Goal: Information Seeking & Learning: Learn about a topic

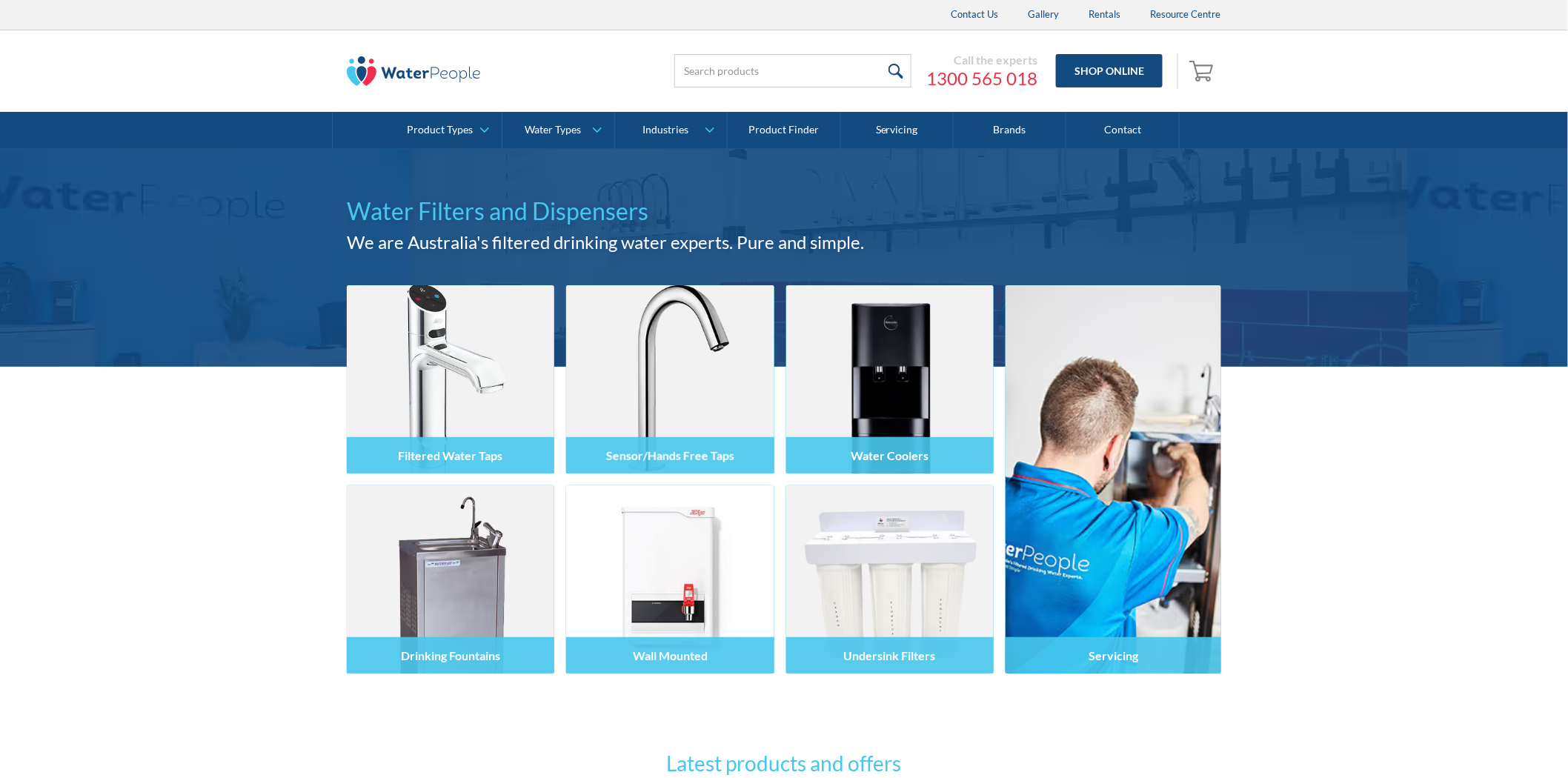
drag, startPoint x: 175, startPoint y: 498, endPoint x: 239, endPoint y: 398, distance: 118.7
click at [175, 498] on div "Filtered Water Taps Sensor/Hands Free Taps Water Coolers Drinking Fountains Wal…" at bounding box center [784, 561] width 1568 height 389
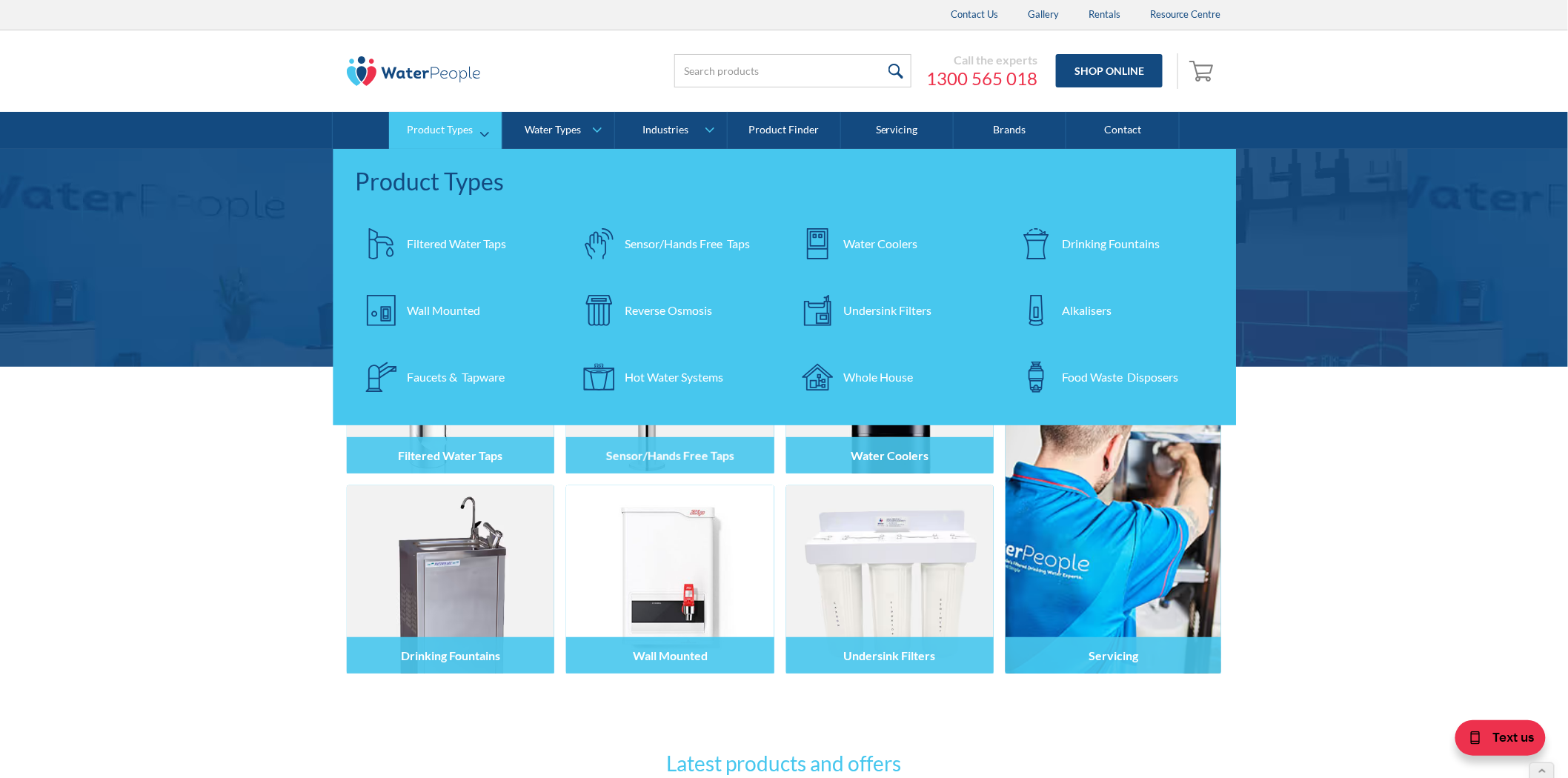
click at [434, 245] on div "Filtered Water Taps" at bounding box center [457, 243] width 100 height 17
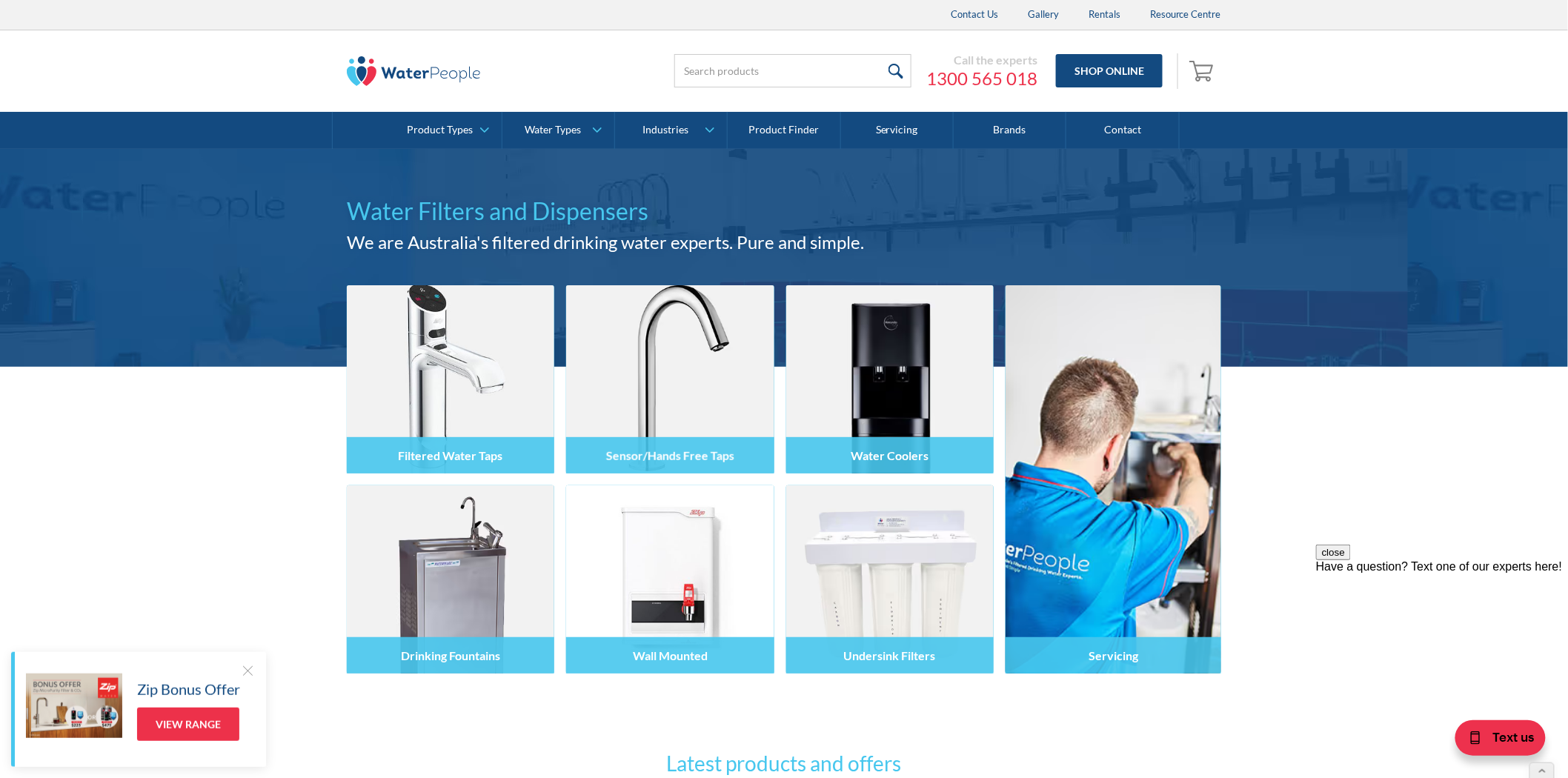
click at [247, 672] on div at bounding box center [247, 670] width 15 height 15
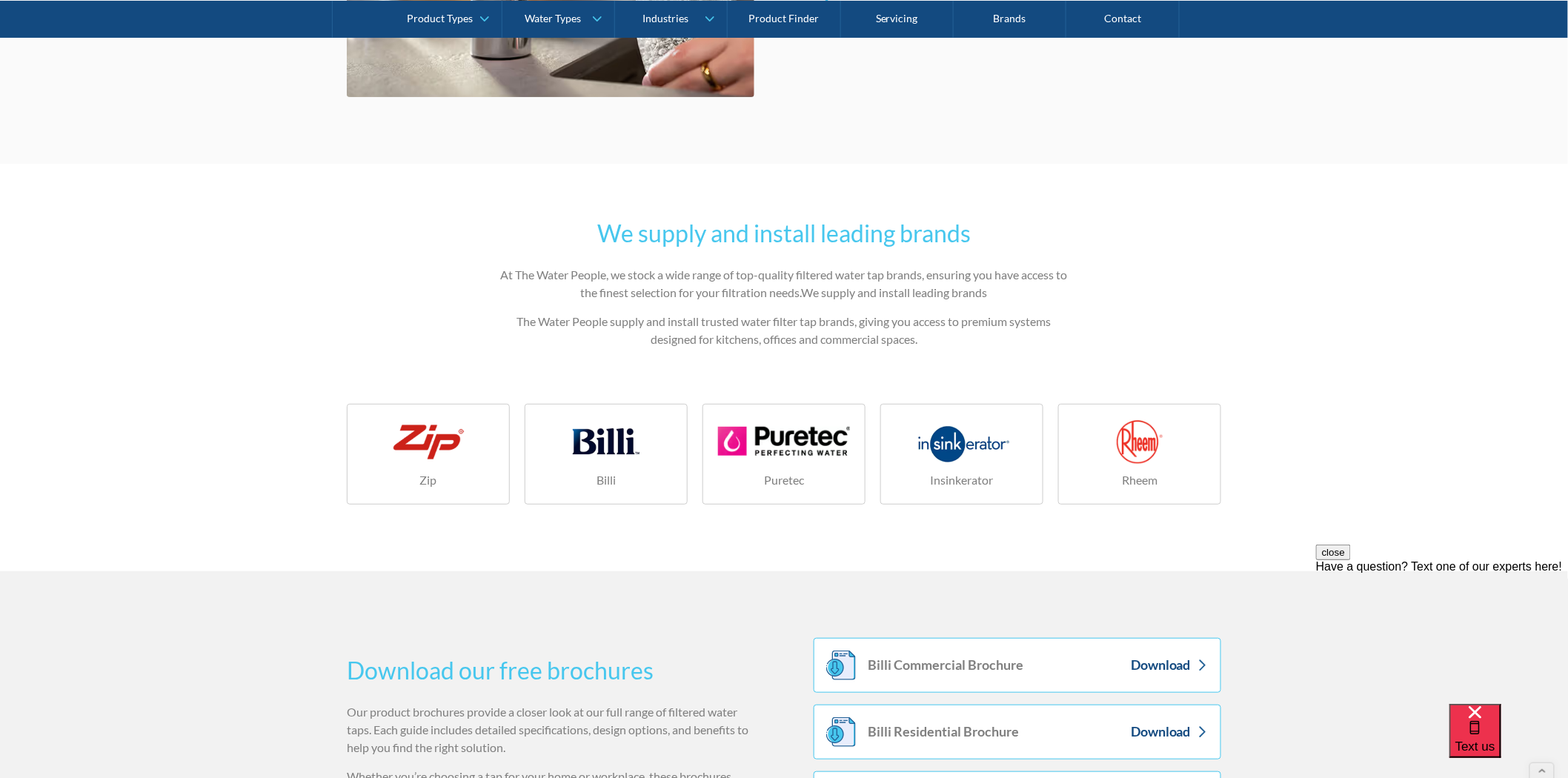
scroll to position [2469, 0]
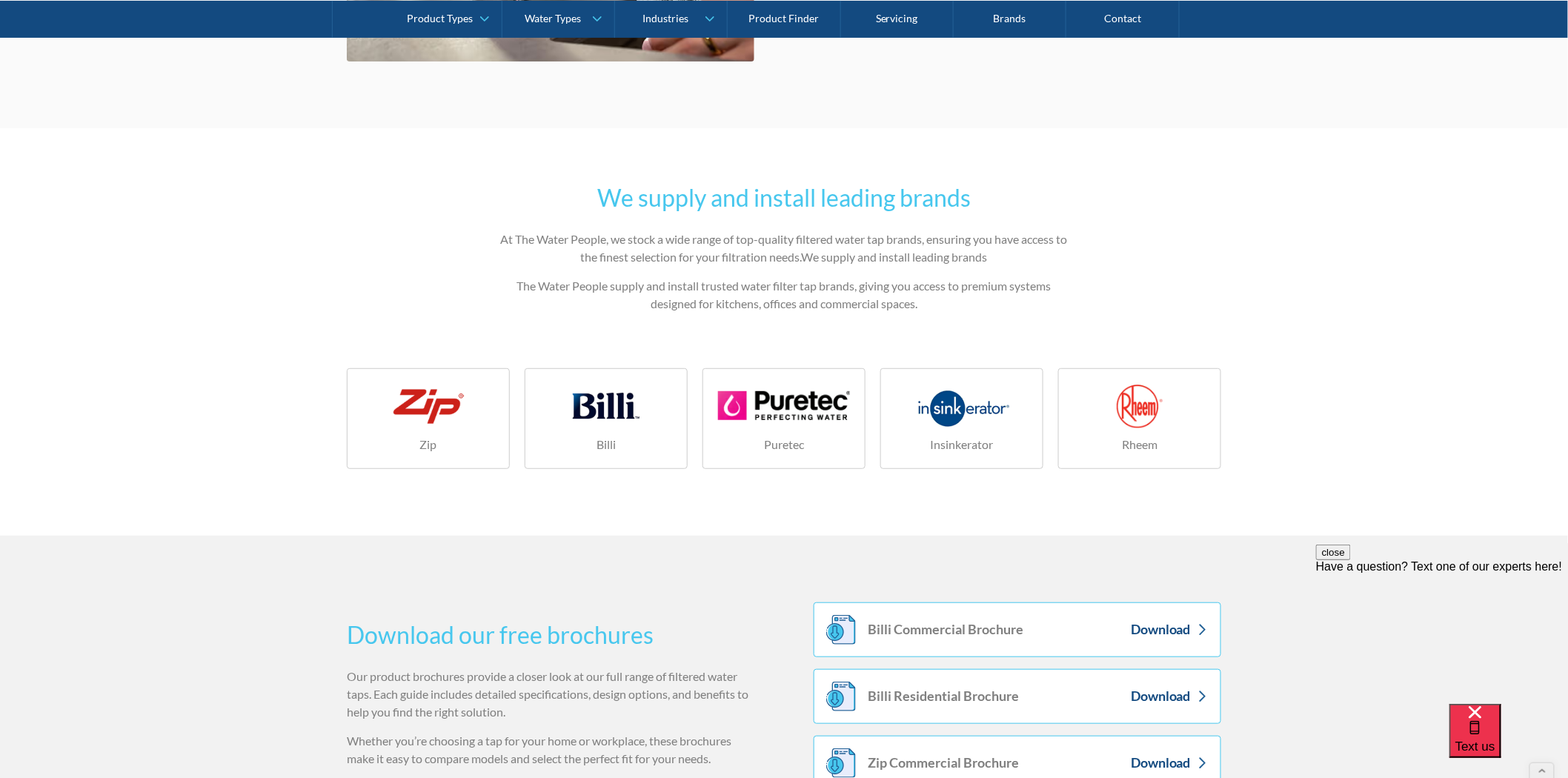
click at [443, 425] on div at bounding box center [428, 406] width 132 height 45
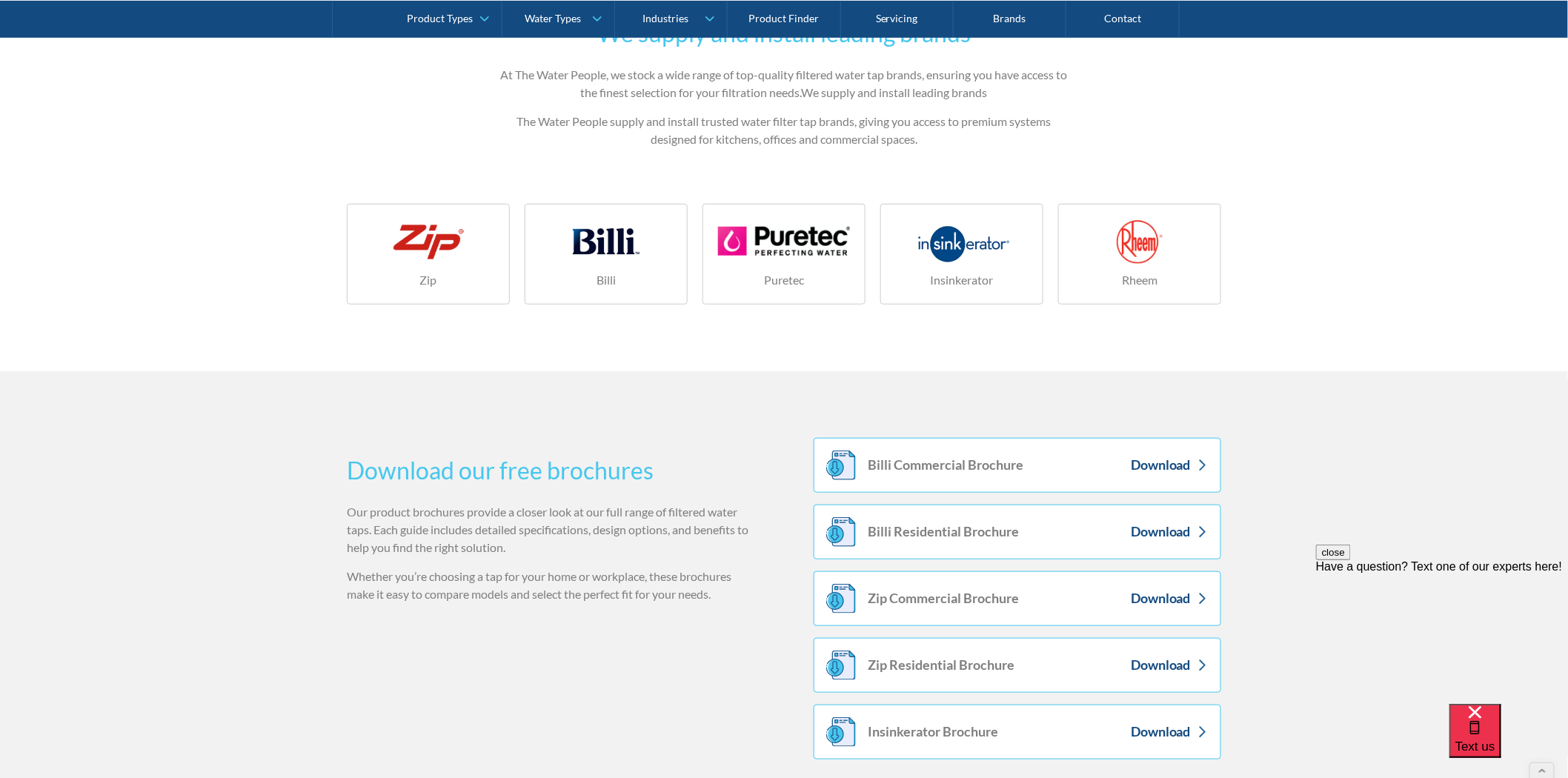
click at [443, 264] on link "Zip" at bounding box center [429, 253] width 163 height 100
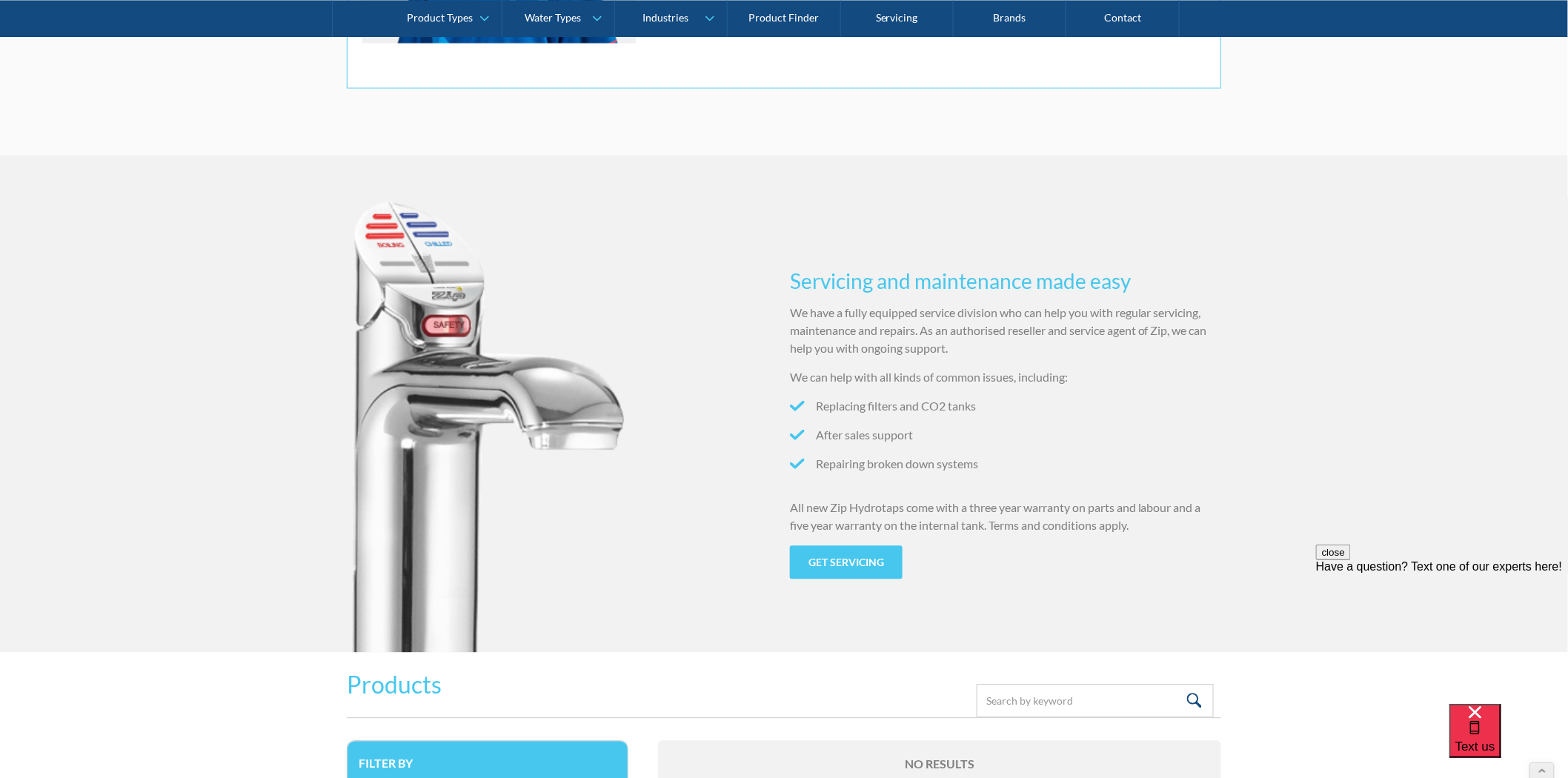
scroll to position [1810, 0]
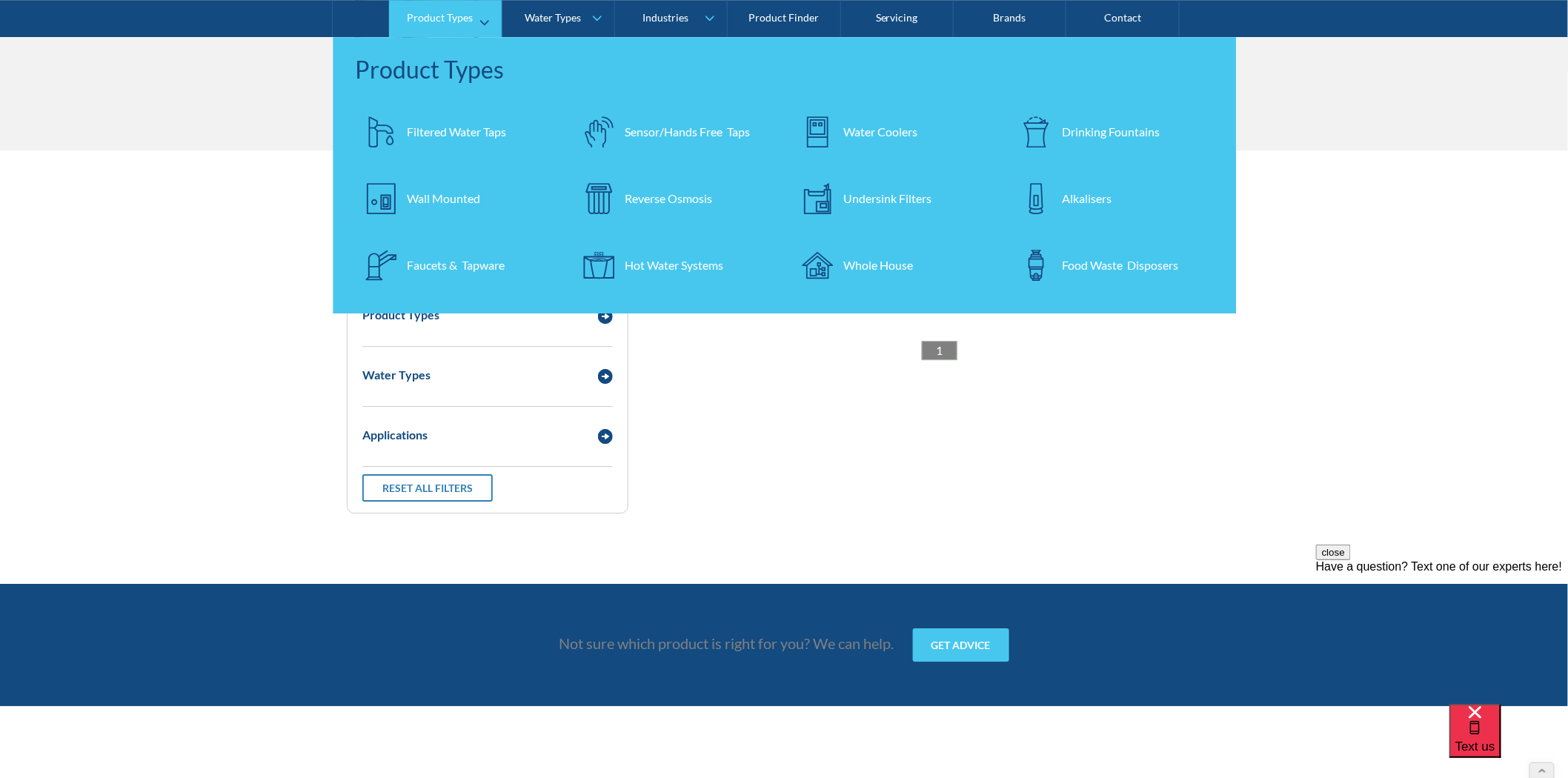
click at [434, 138] on div "Filtered Water Taps" at bounding box center [457, 131] width 100 height 17
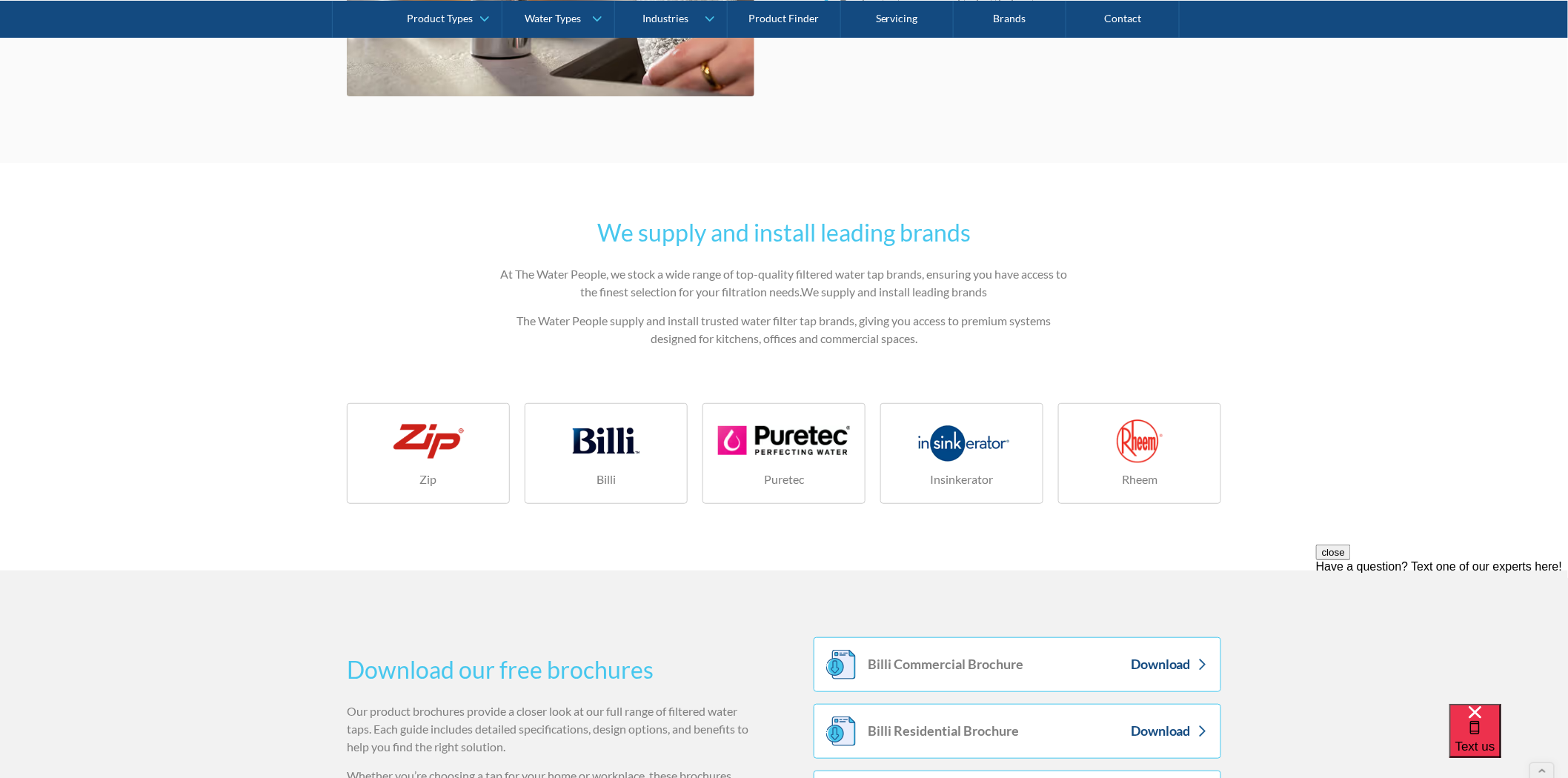
scroll to position [2552, 0]
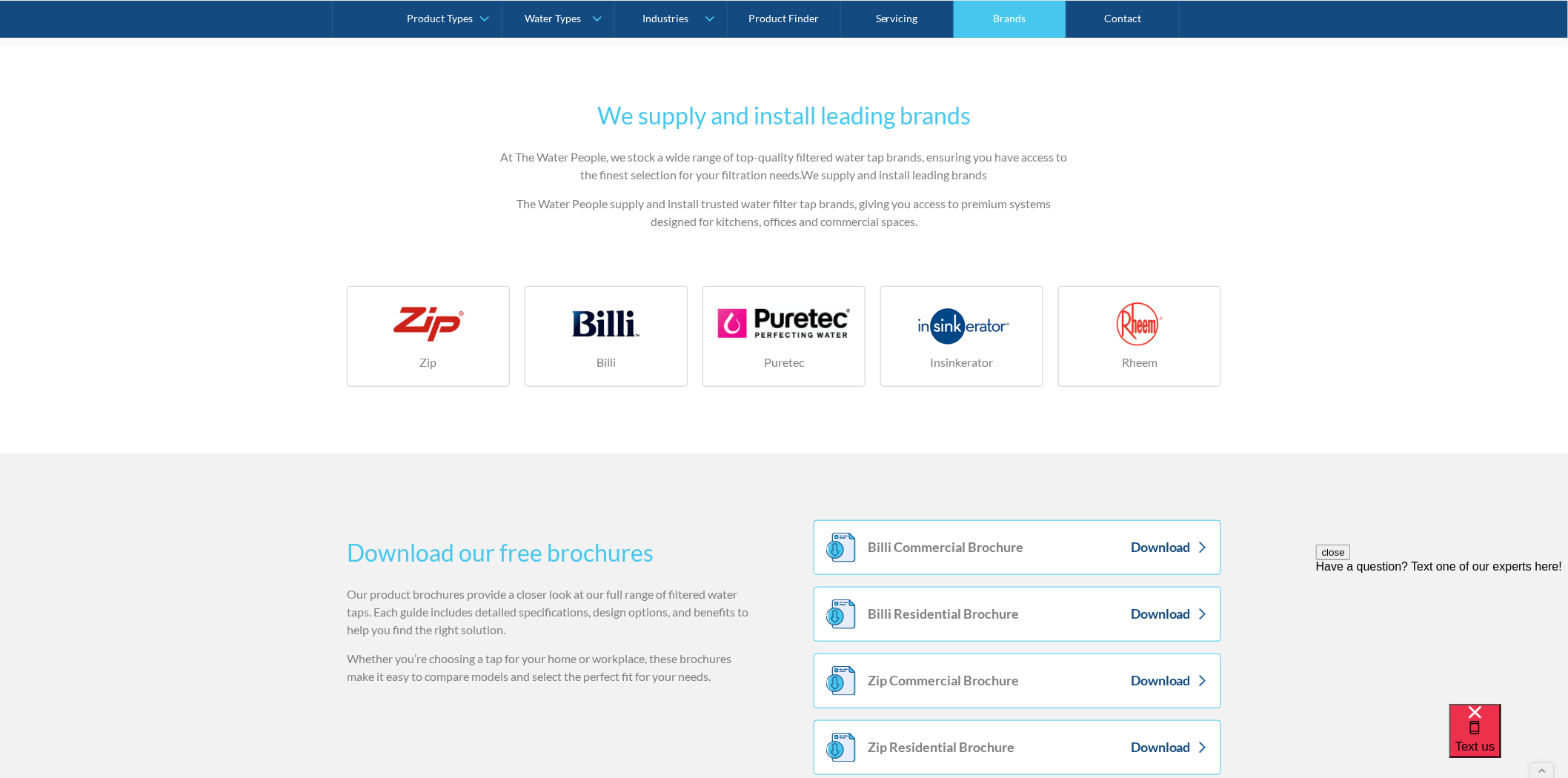
click at [1024, 27] on link "Brands" at bounding box center [1010, 18] width 113 height 37
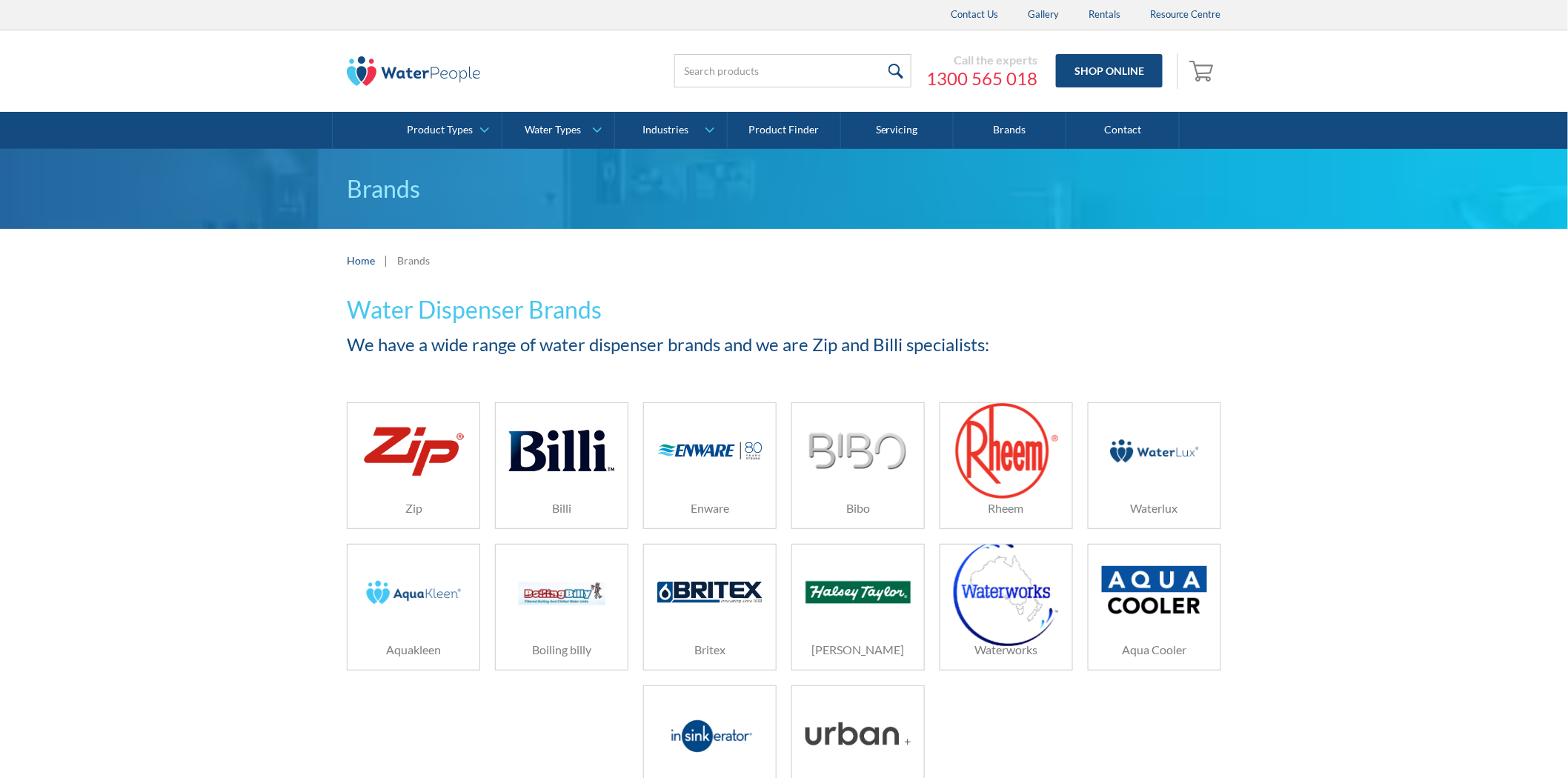
click at [429, 433] on img at bounding box center [413, 451] width 105 height 63
click at [410, 440] on img at bounding box center [413, 451] width 105 height 63
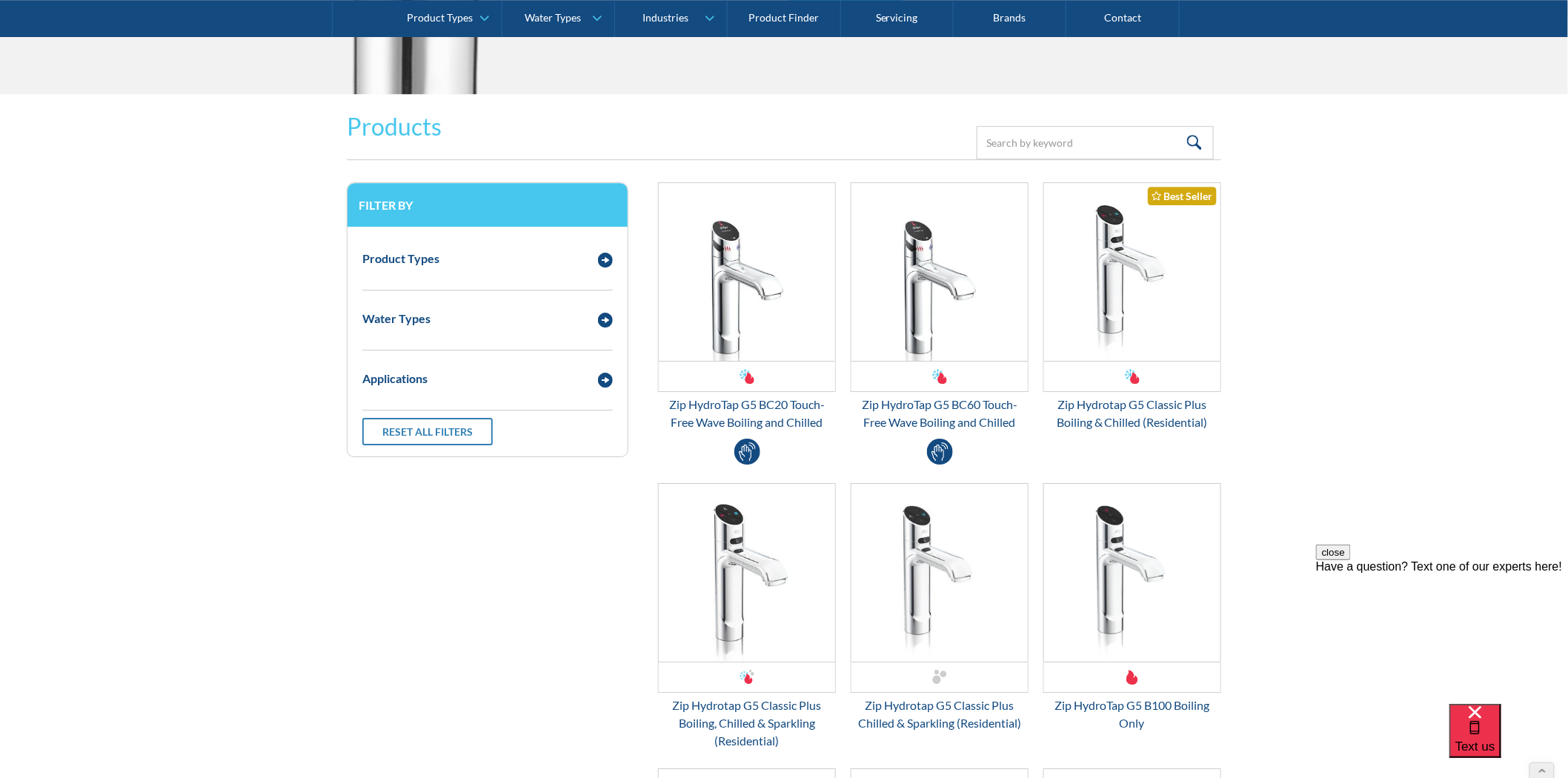
scroll to position [1893, 0]
